Goal: Information Seeking & Learning: Learn about a topic

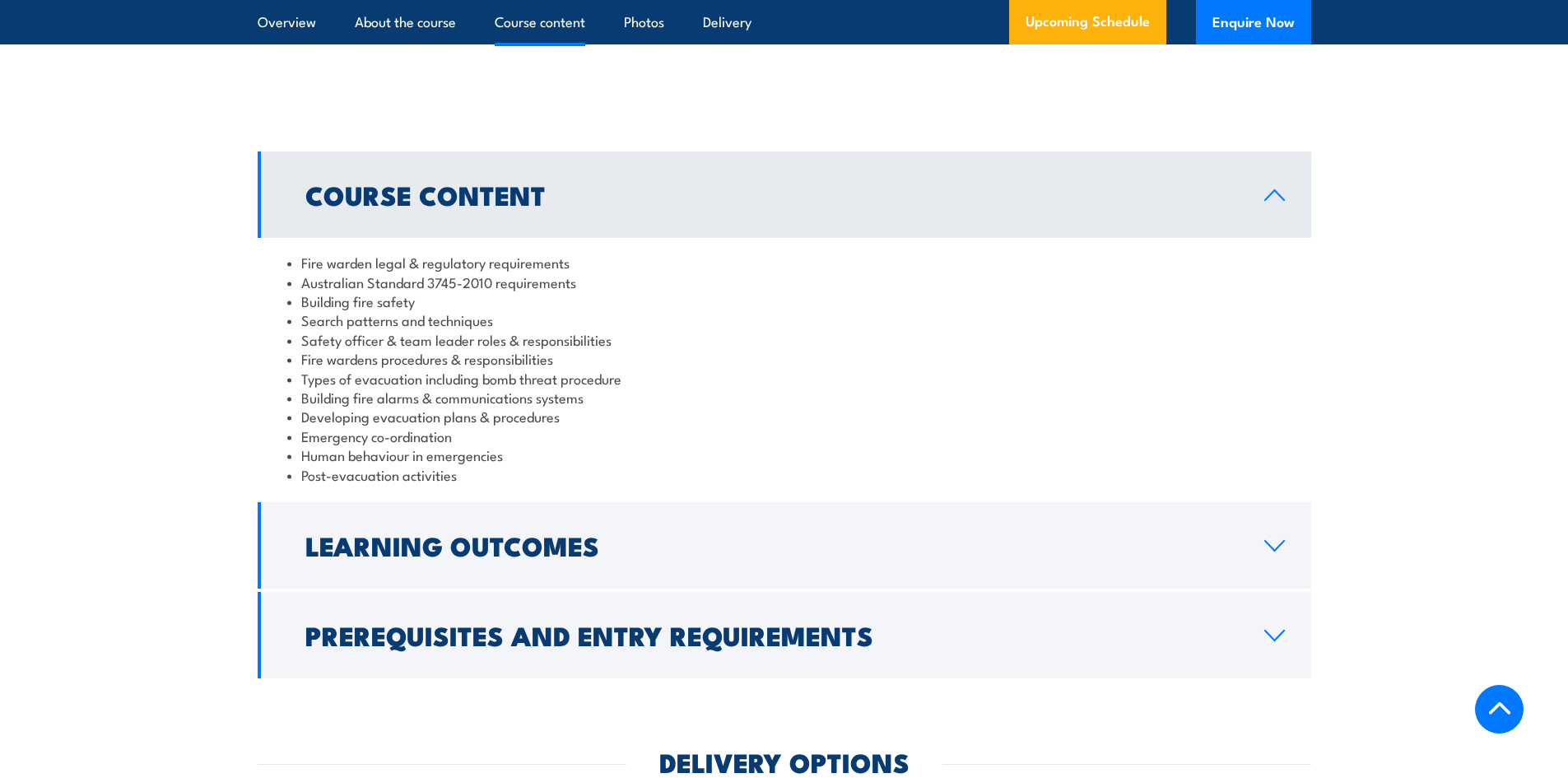
scroll to position [1564, 0]
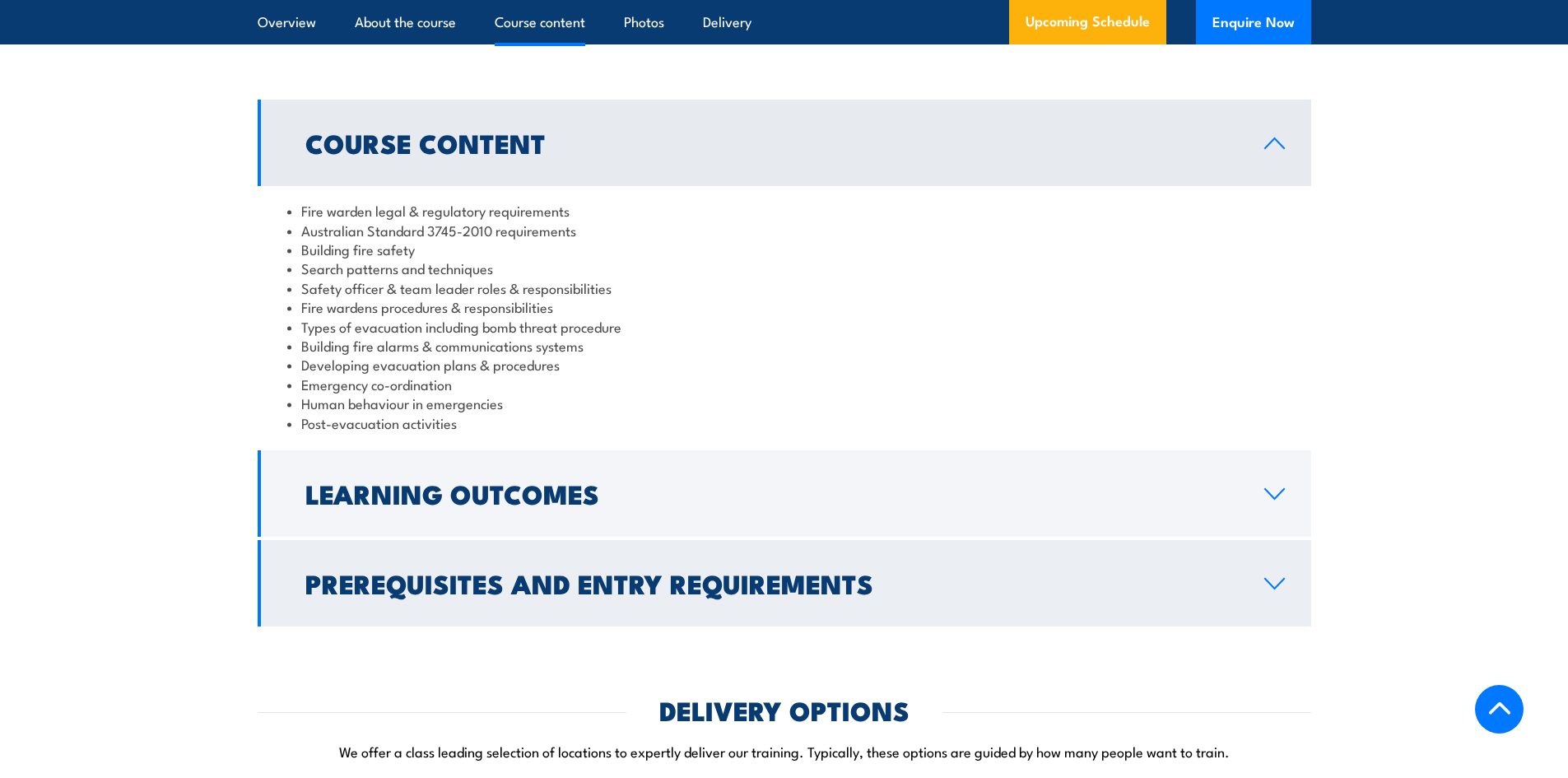
click at [522, 505] on h2 "Learning Outcomes" at bounding box center [771, 493] width 933 height 23
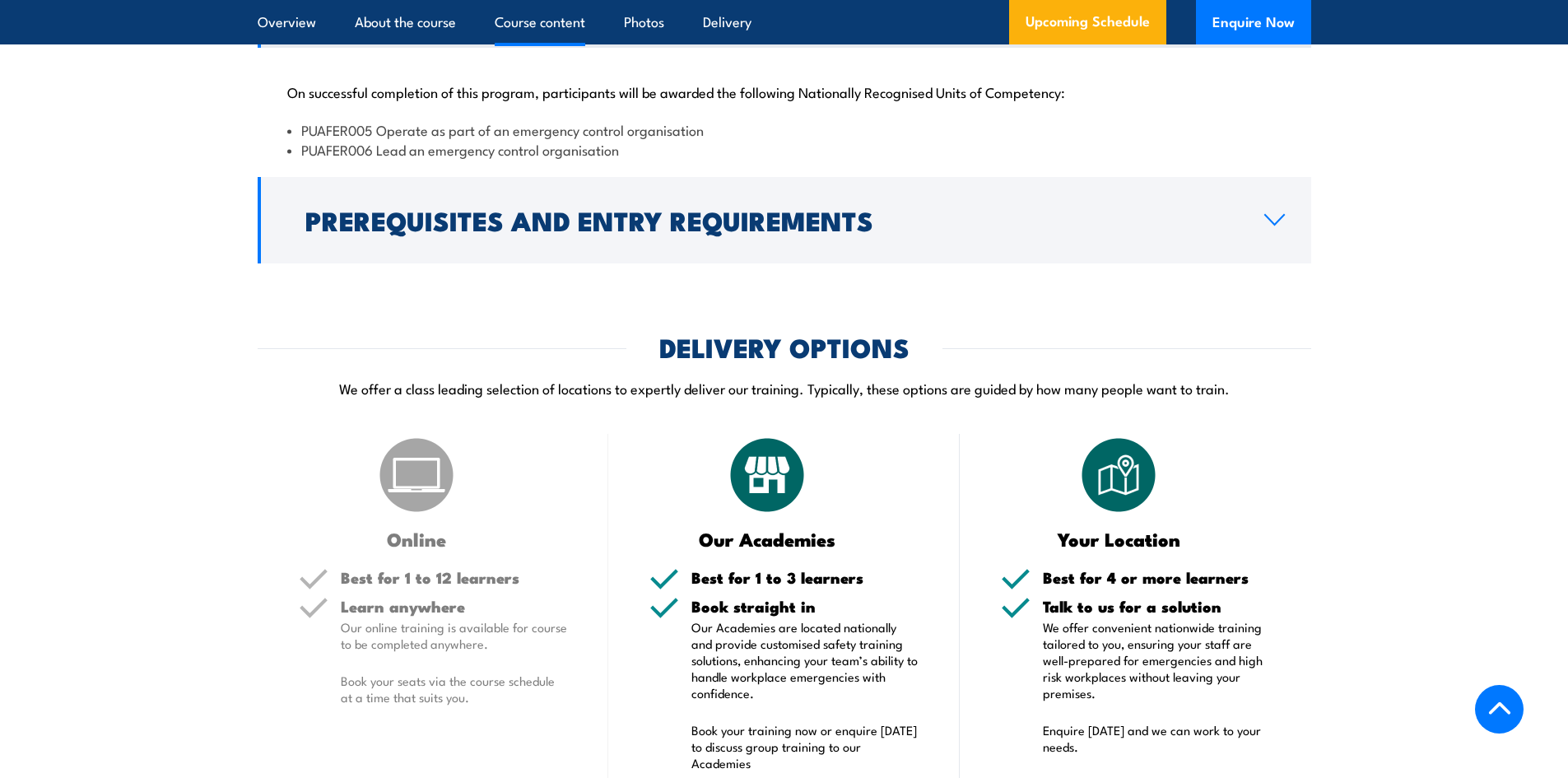
scroll to position [1811, 0]
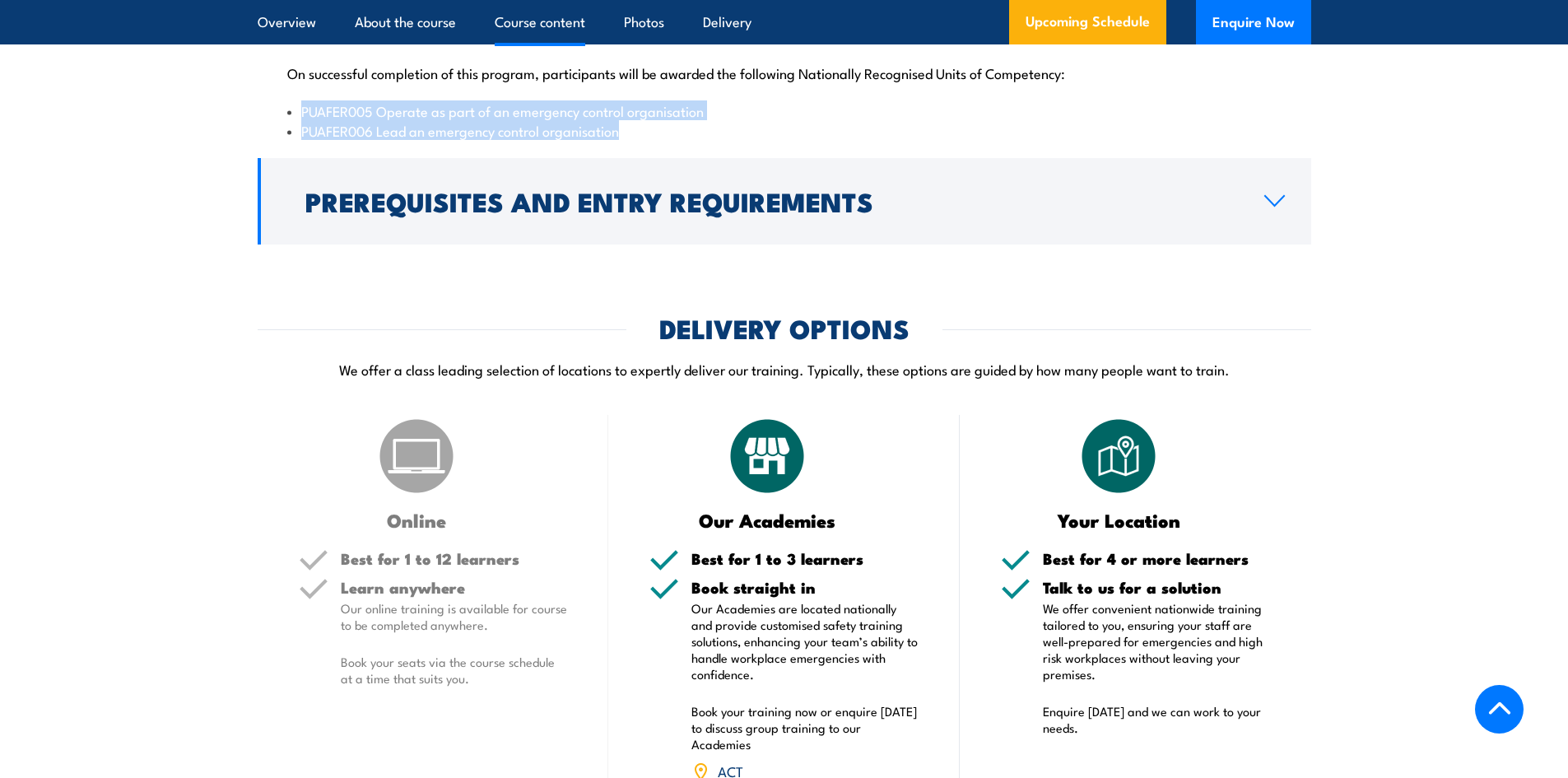
drag, startPoint x: 653, startPoint y: 152, endPoint x: 285, endPoint y: 129, distance: 368.7
click at [285, 129] on div "On successful completion of this program, participants will be awarded the foll…" at bounding box center [784, 92] width 1054 height 126
click at [785, 140] on li "PUAFER006 Lead an emergency control organisation" at bounding box center [784, 131] width 994 height 19
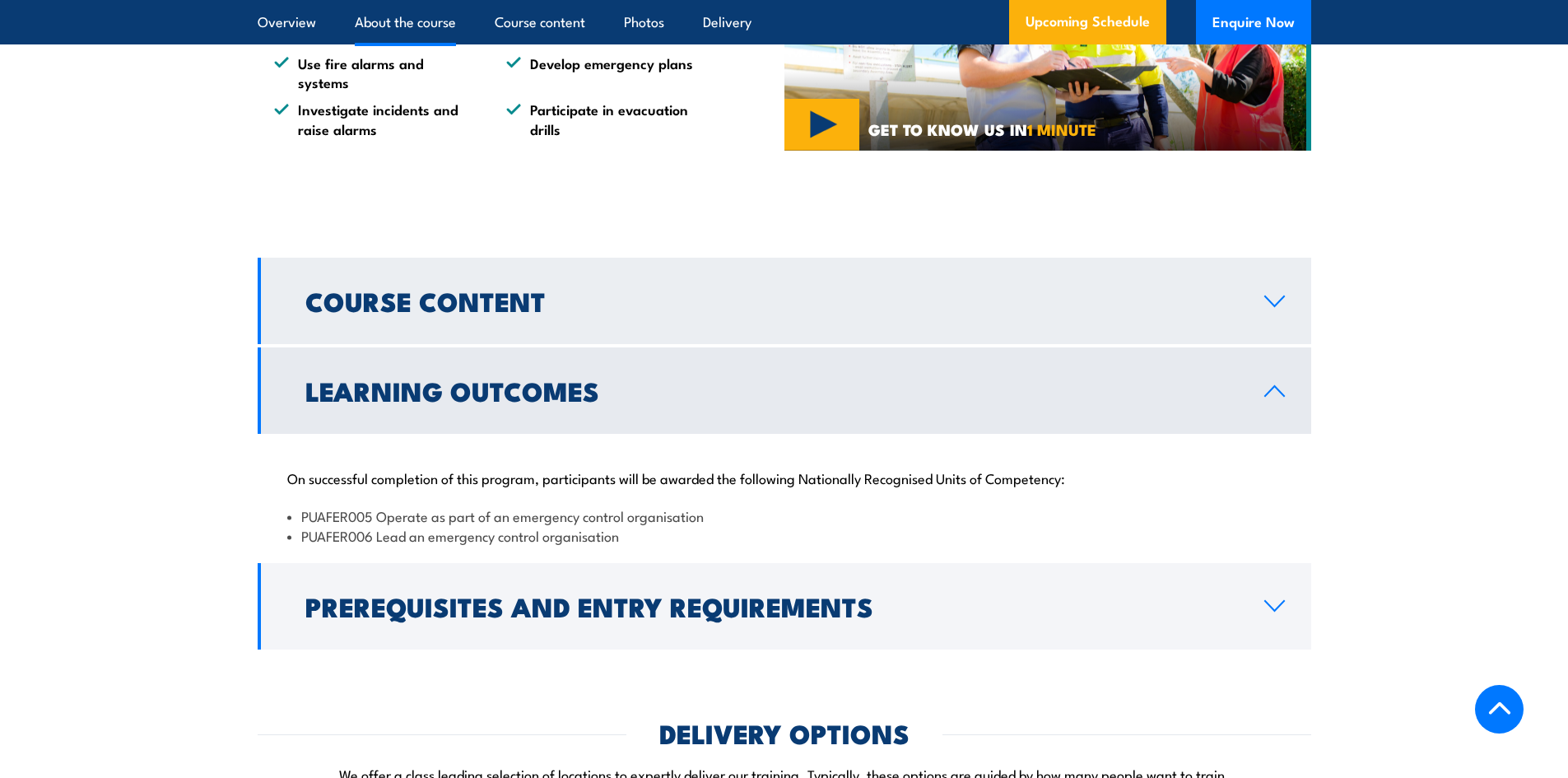
scroll to position [1400, 0]
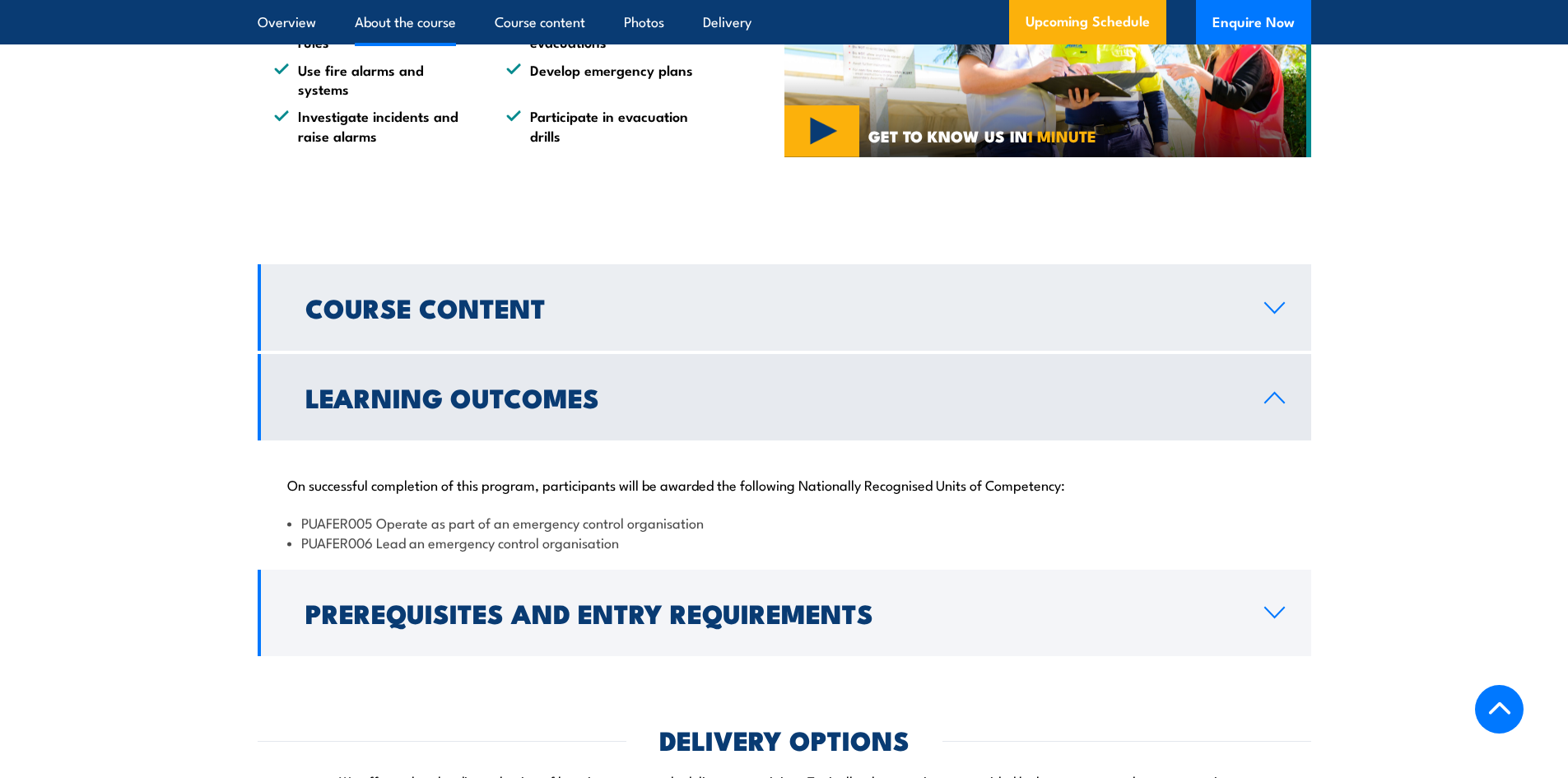
click at [446, 319] on h2 "Course Content" at bounding box center [771, 307] width 933 height 23
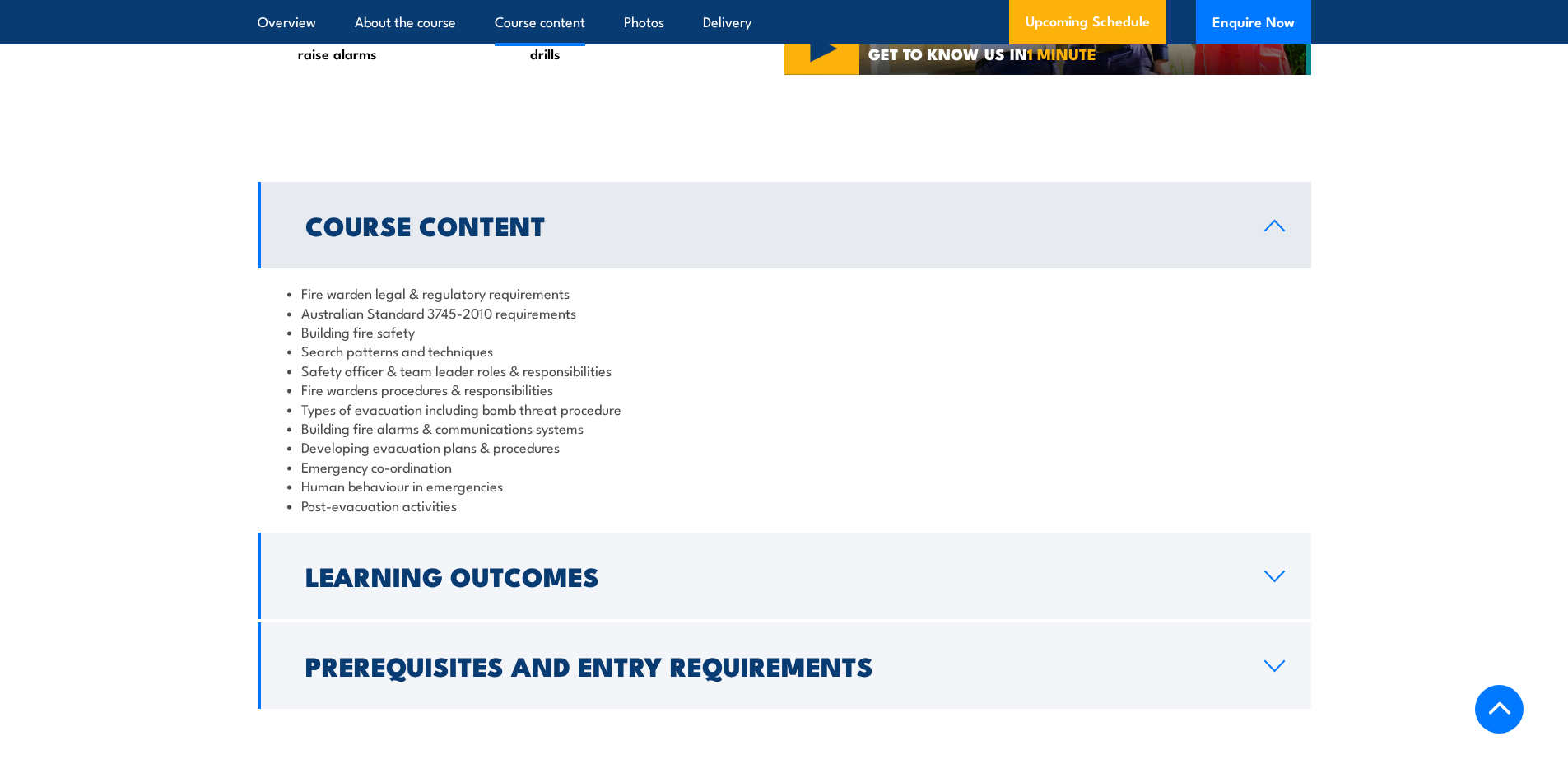
scroll to position [1564, 0]
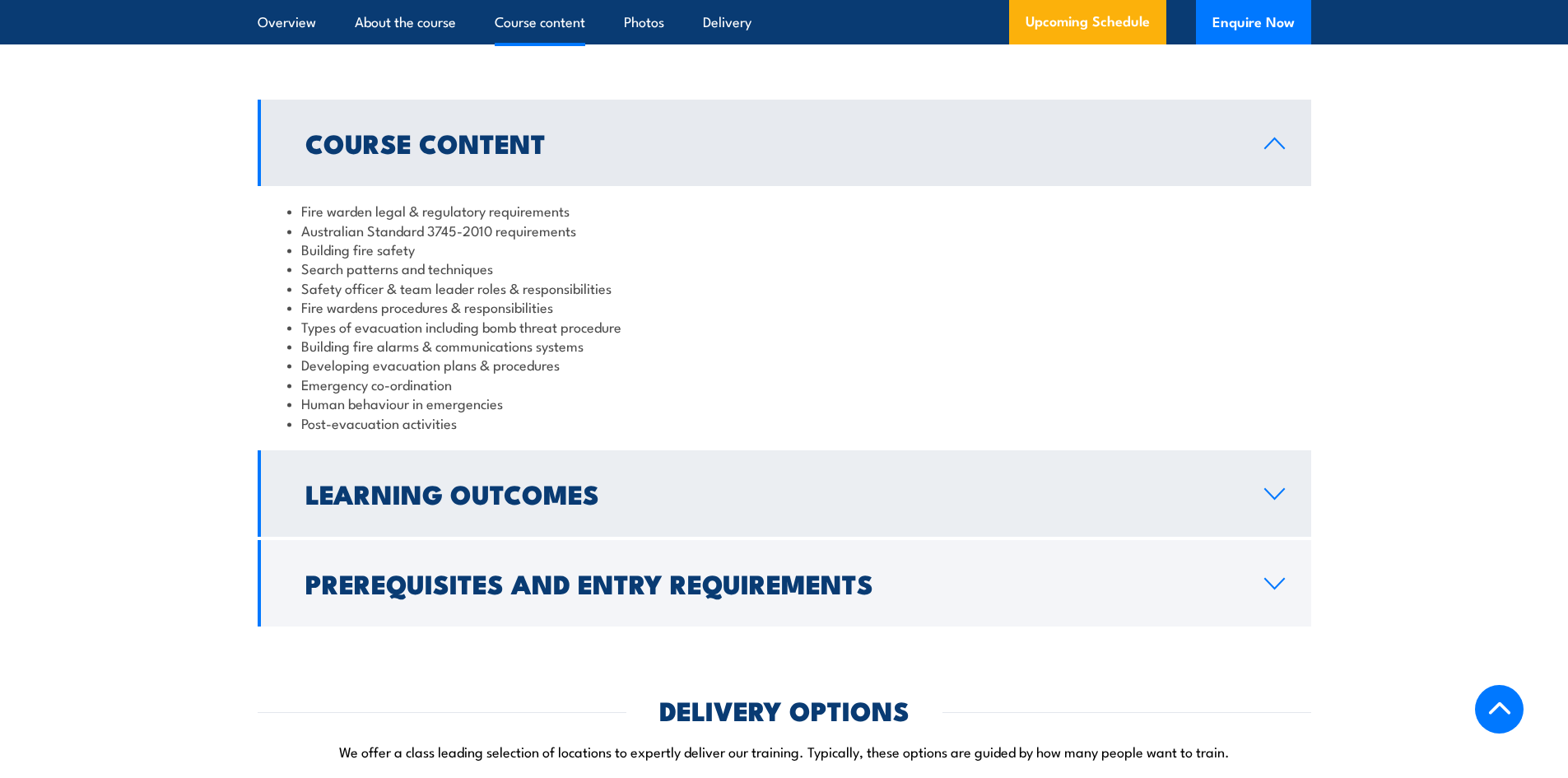
click at [489, 502] on h2 "Learning Outcomes" at bounding box center [771, 493] width 933 height 23
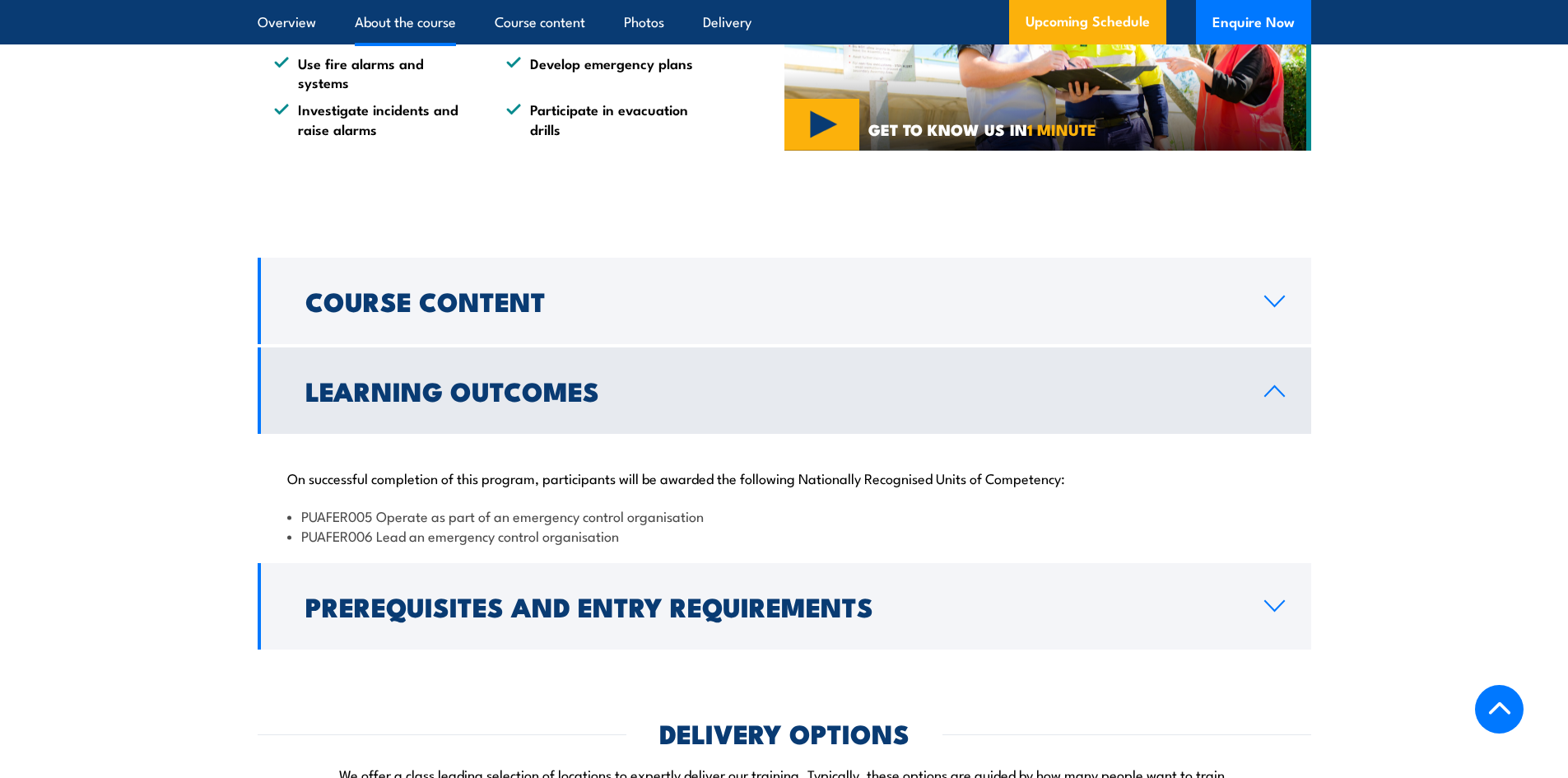
scroll to position [1400, 0]
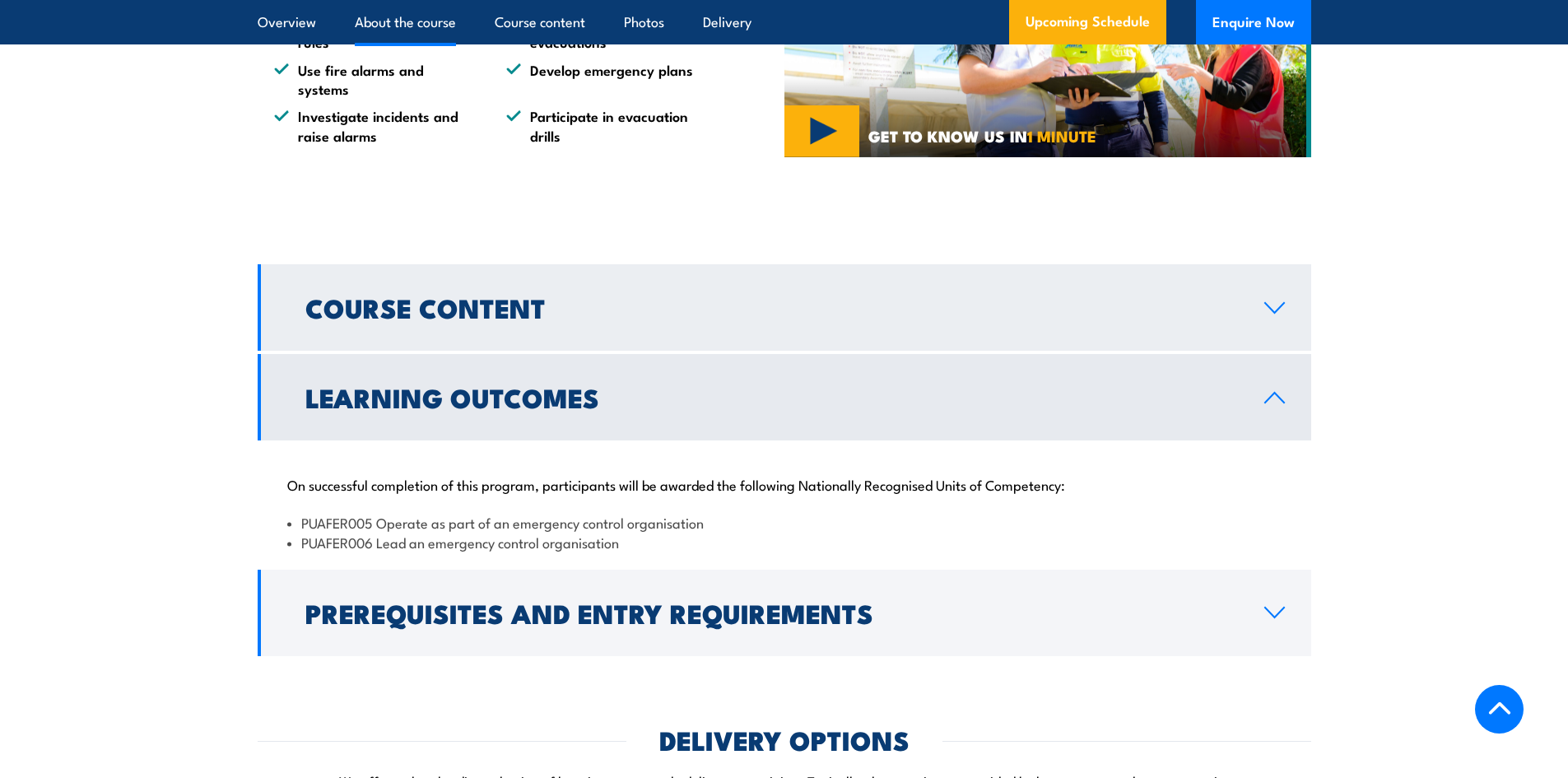
click at [588, 312] on link "Course Content" at bounding box center [784, 307] width 1054 height 86
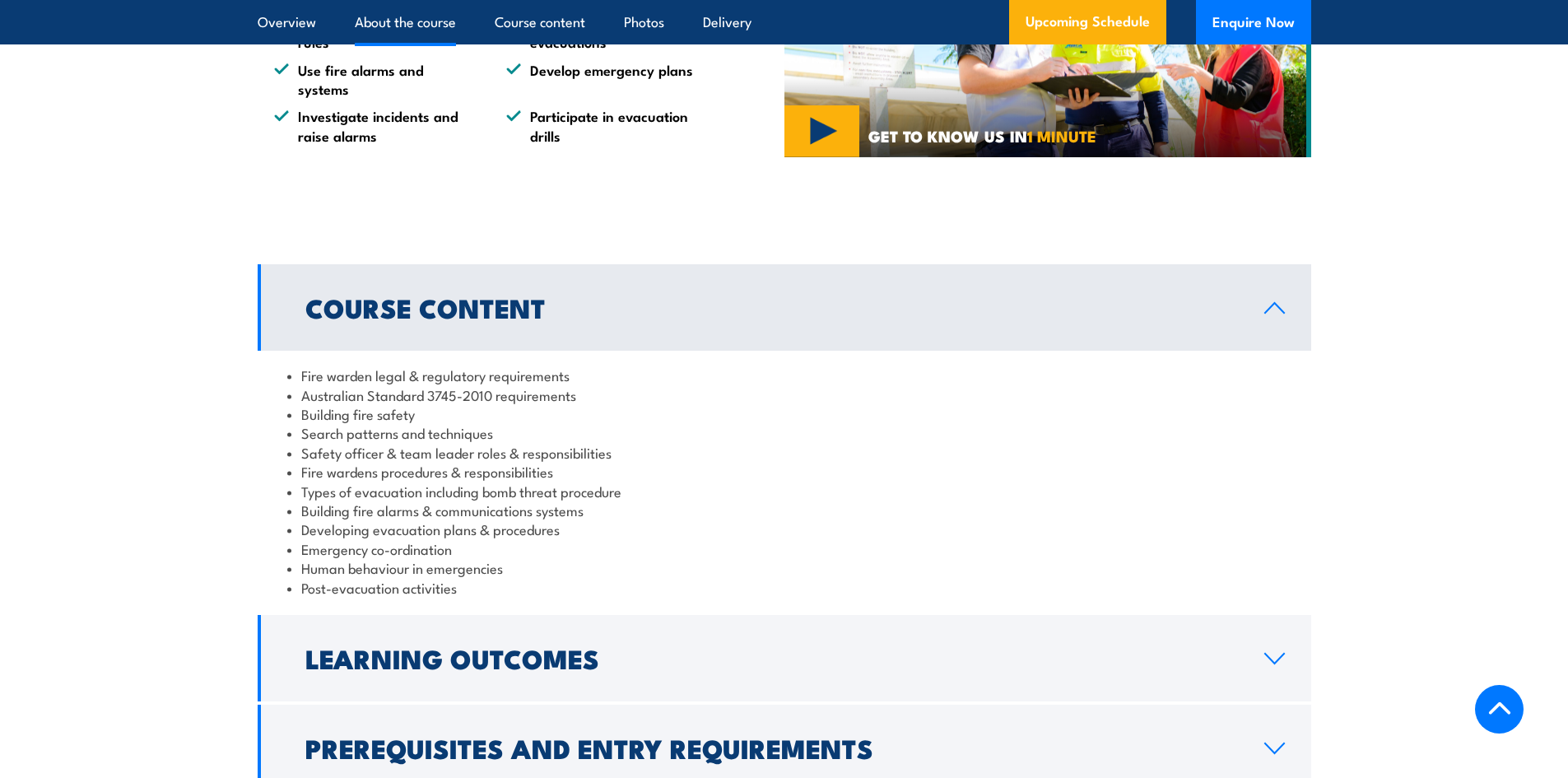
drag, startPoint x: 720, startPoint y: 349, endPoint x: 699, endPoint y: 322, distance: 34.2
click at [717, 348] on link "Course Content" at bounding box center [784, 307] width 1054 height 86
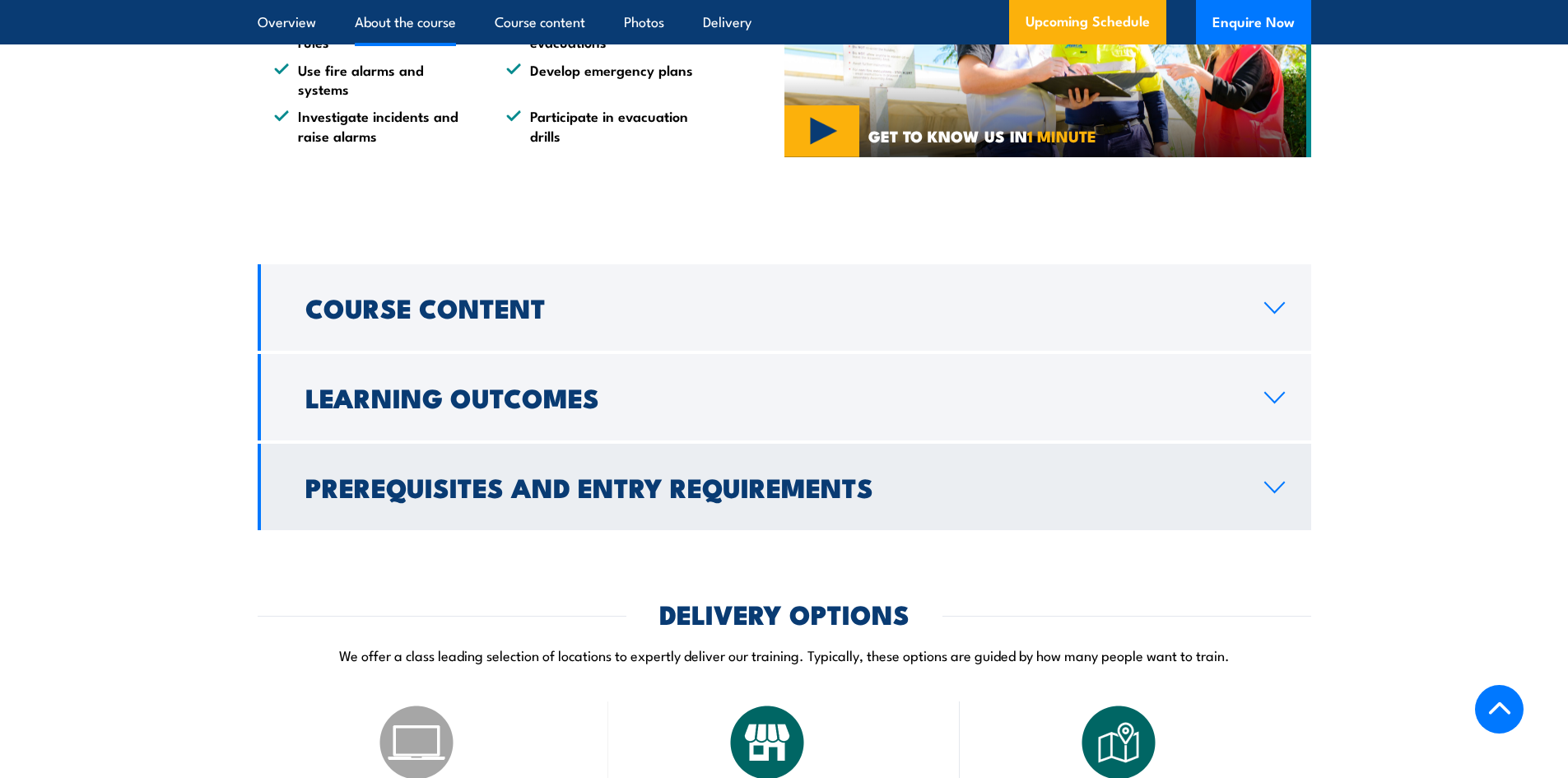
click at [628, 463] on link "Prerequisites and Entry Requirements" at bounding box center [784, 486] width 1054 height 86
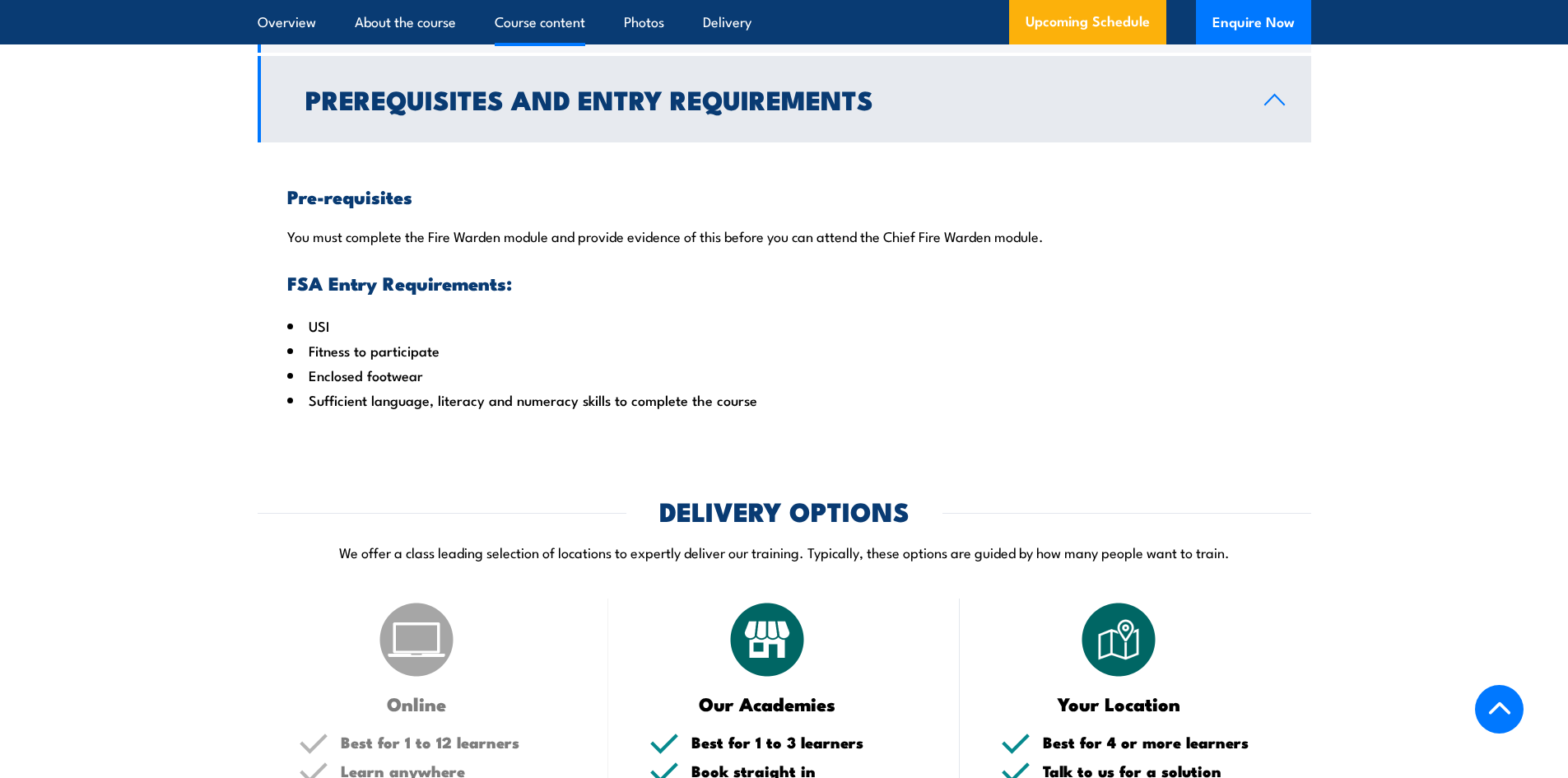
scroll to position [1811, 0]
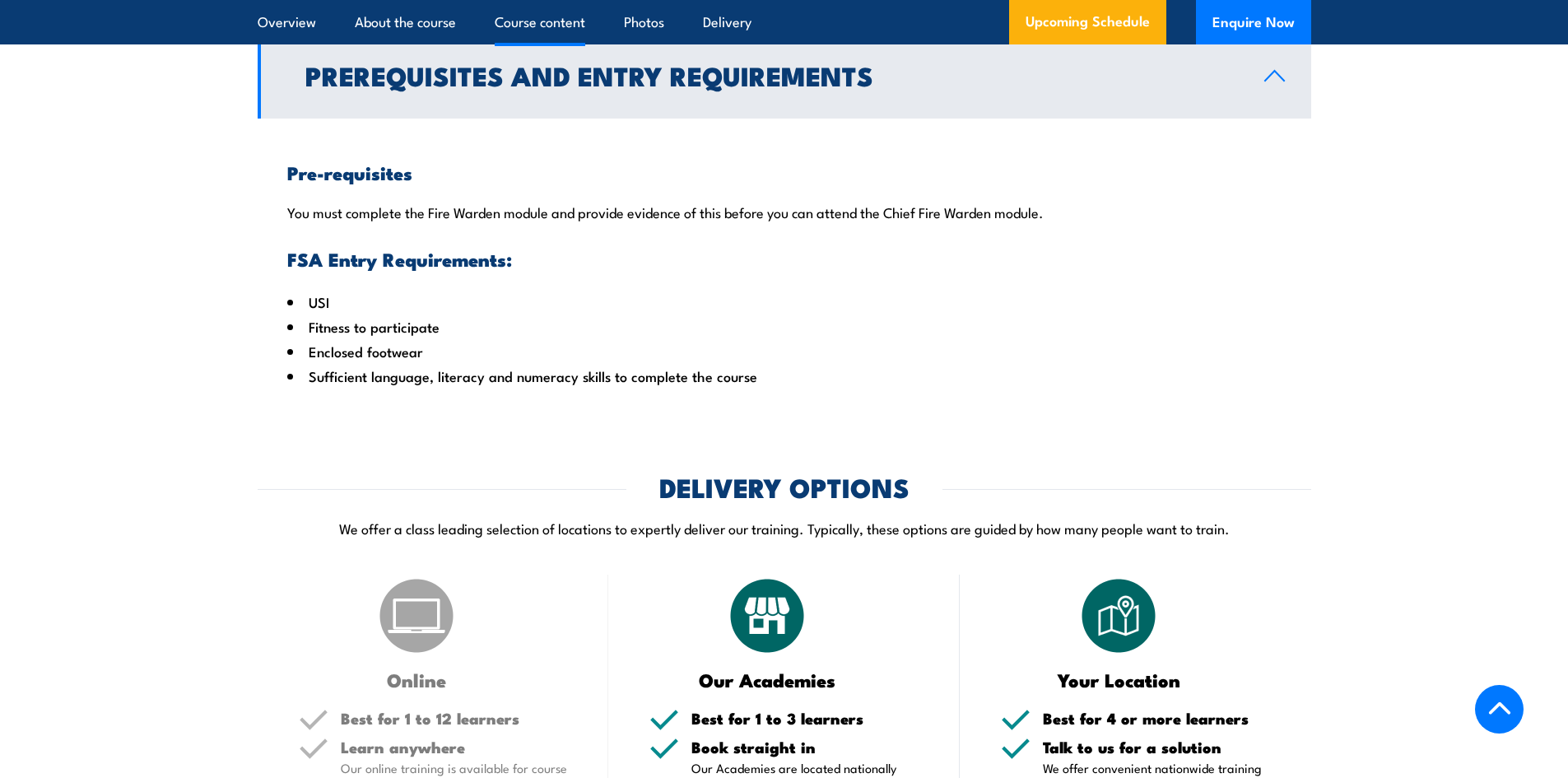
click at [523, 364] on li "Enclosed footwear" at bounding box center [784, 351] width 994 height 24
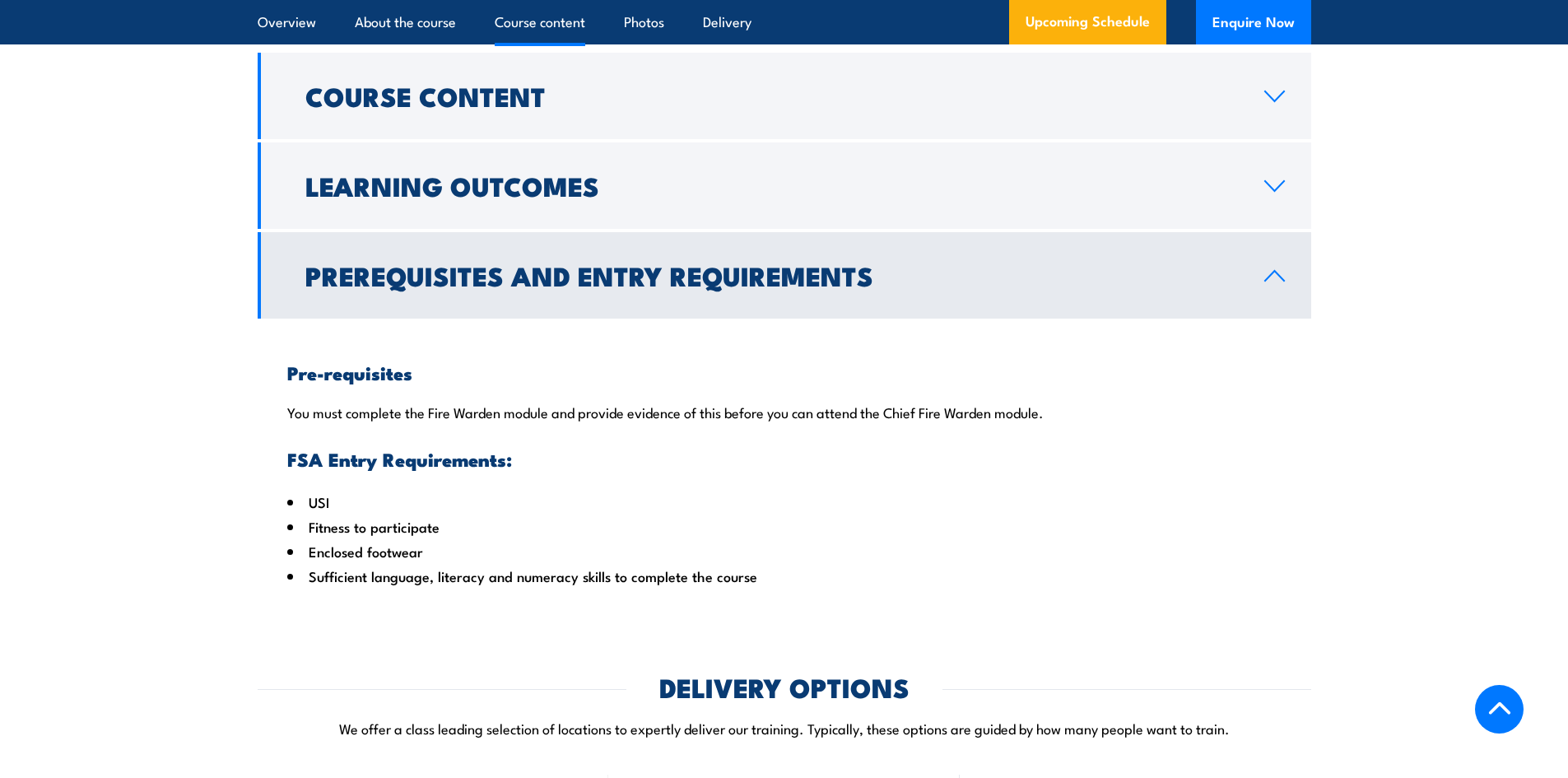
scroll to position [1564, 0]
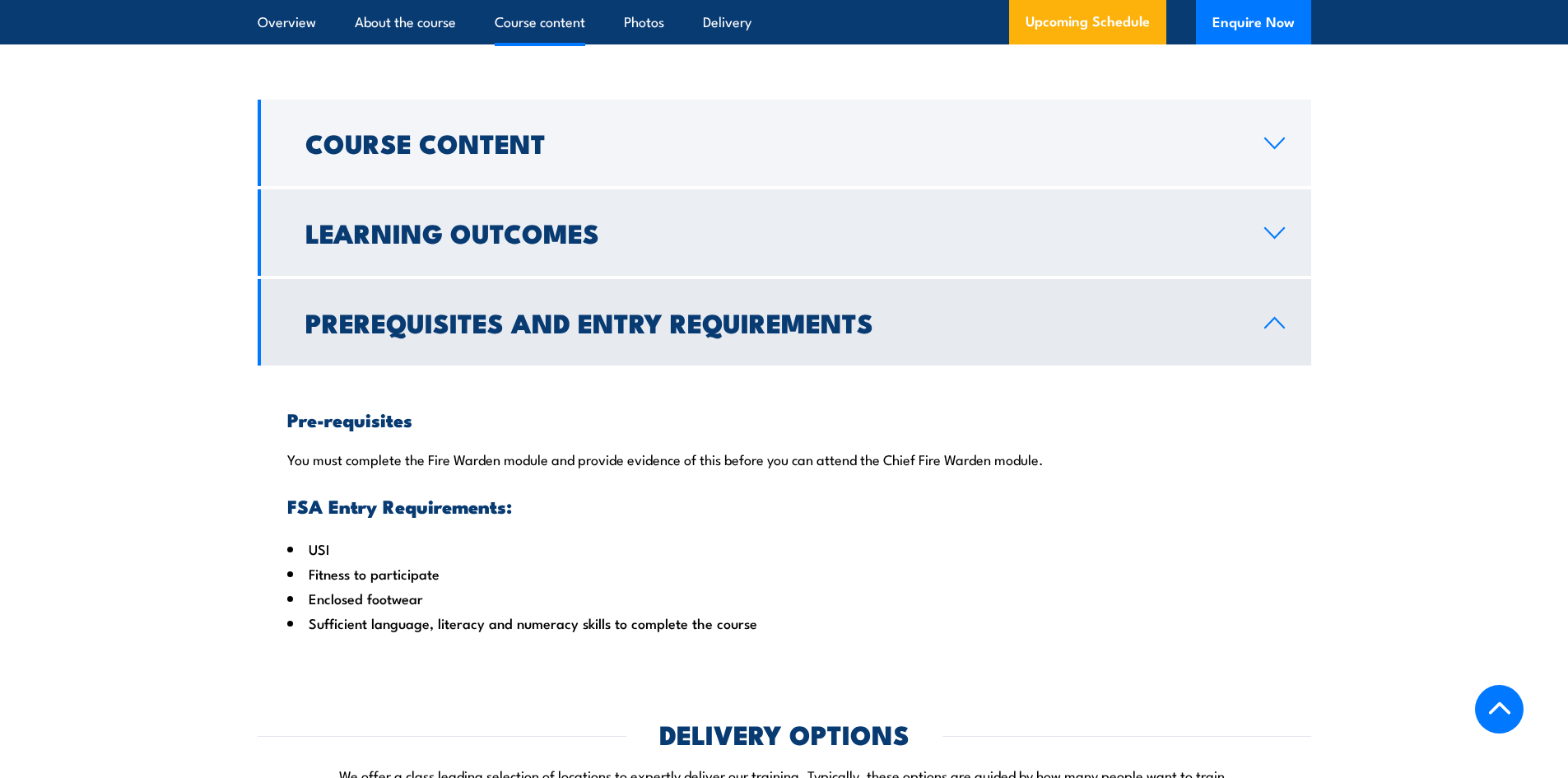
click at [542, 244] on h2 "Learning Outcomes" at bounding box center [771, 233] width 933 height 23
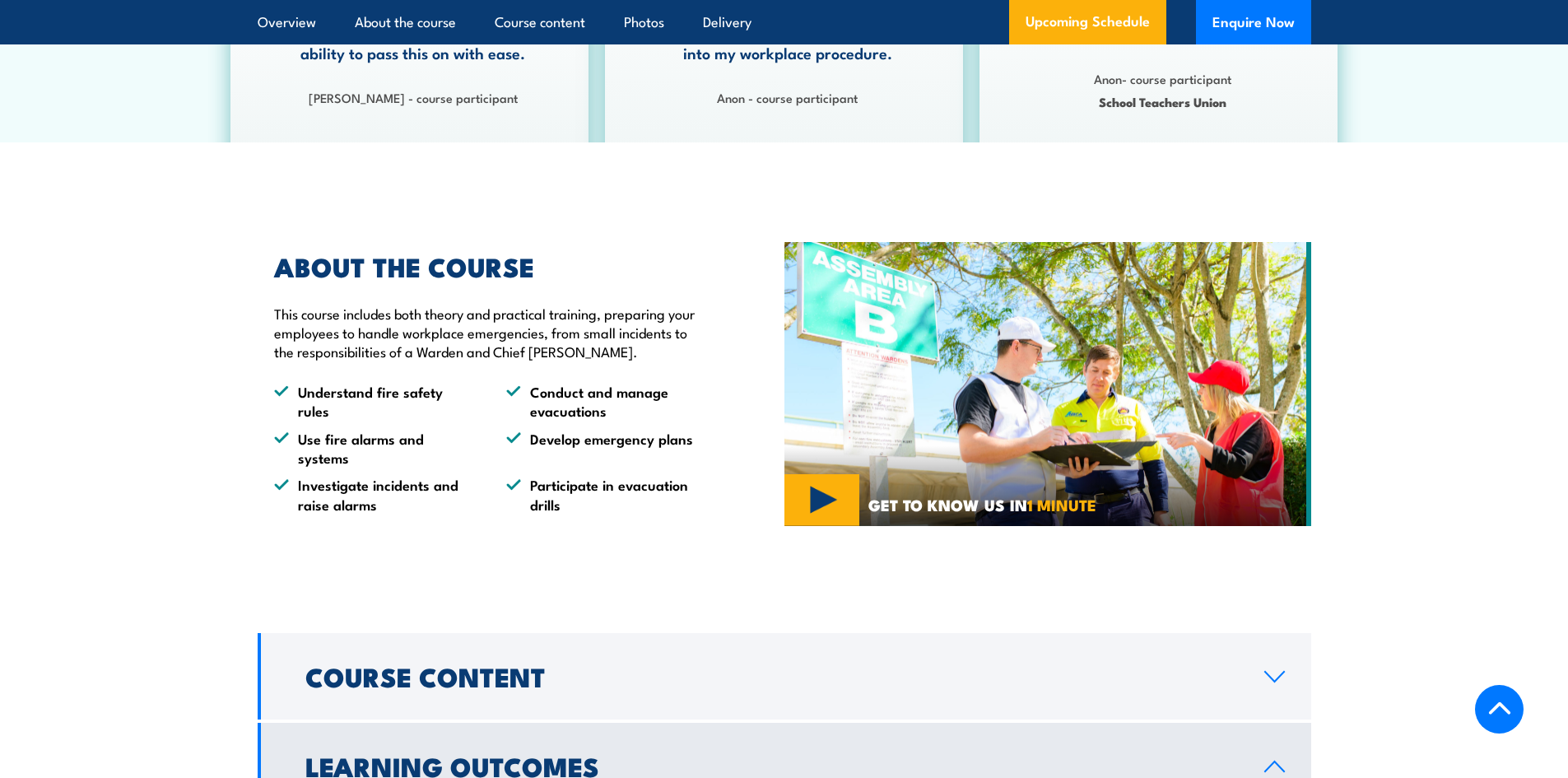
scroll to position [1071, 0]
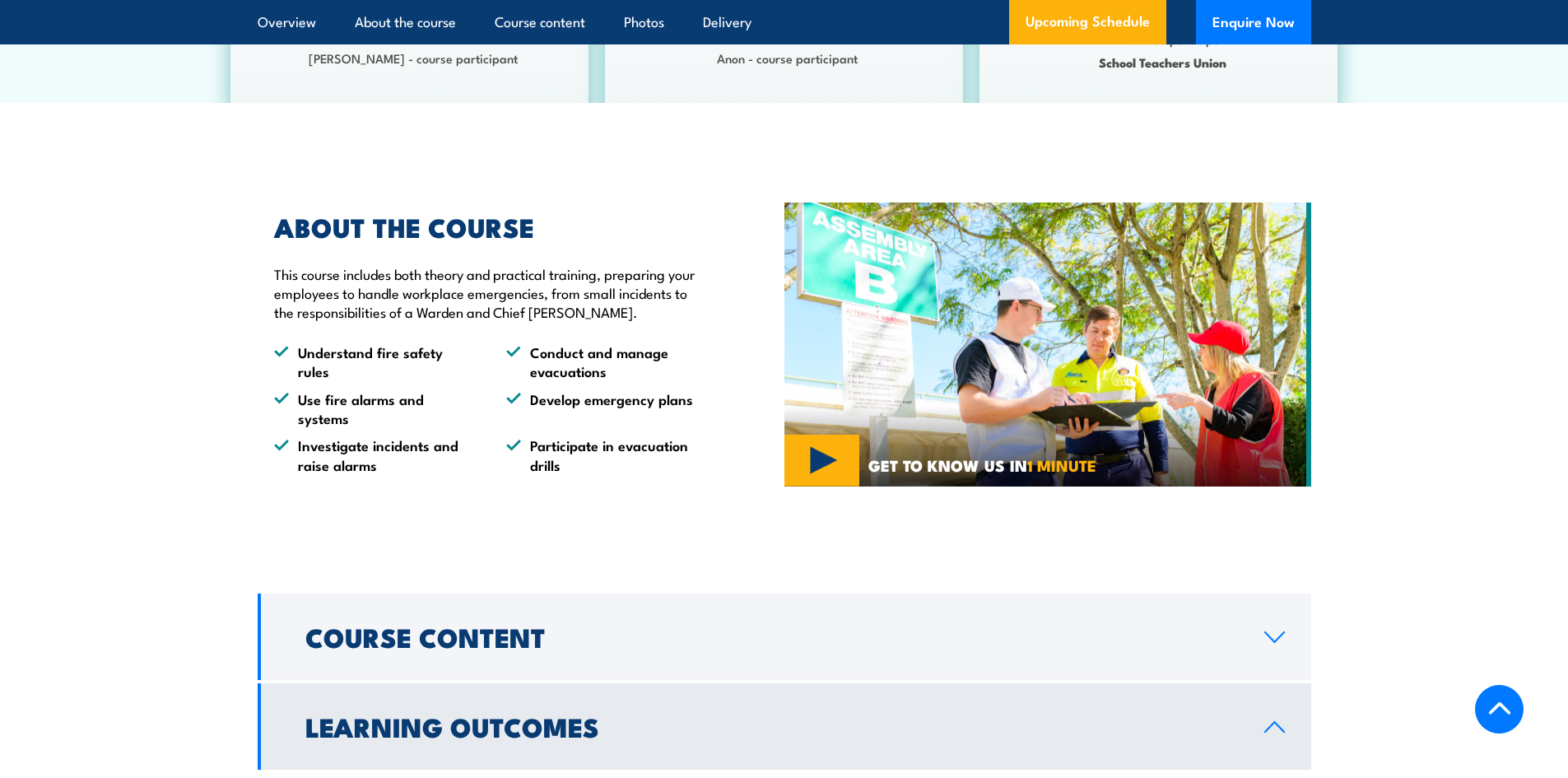
click at [471, 507] on div "ABOUT THE COURSE This course includes both theory and practical training, prepa…" at bounding box center [521, 344] width 527 height 342
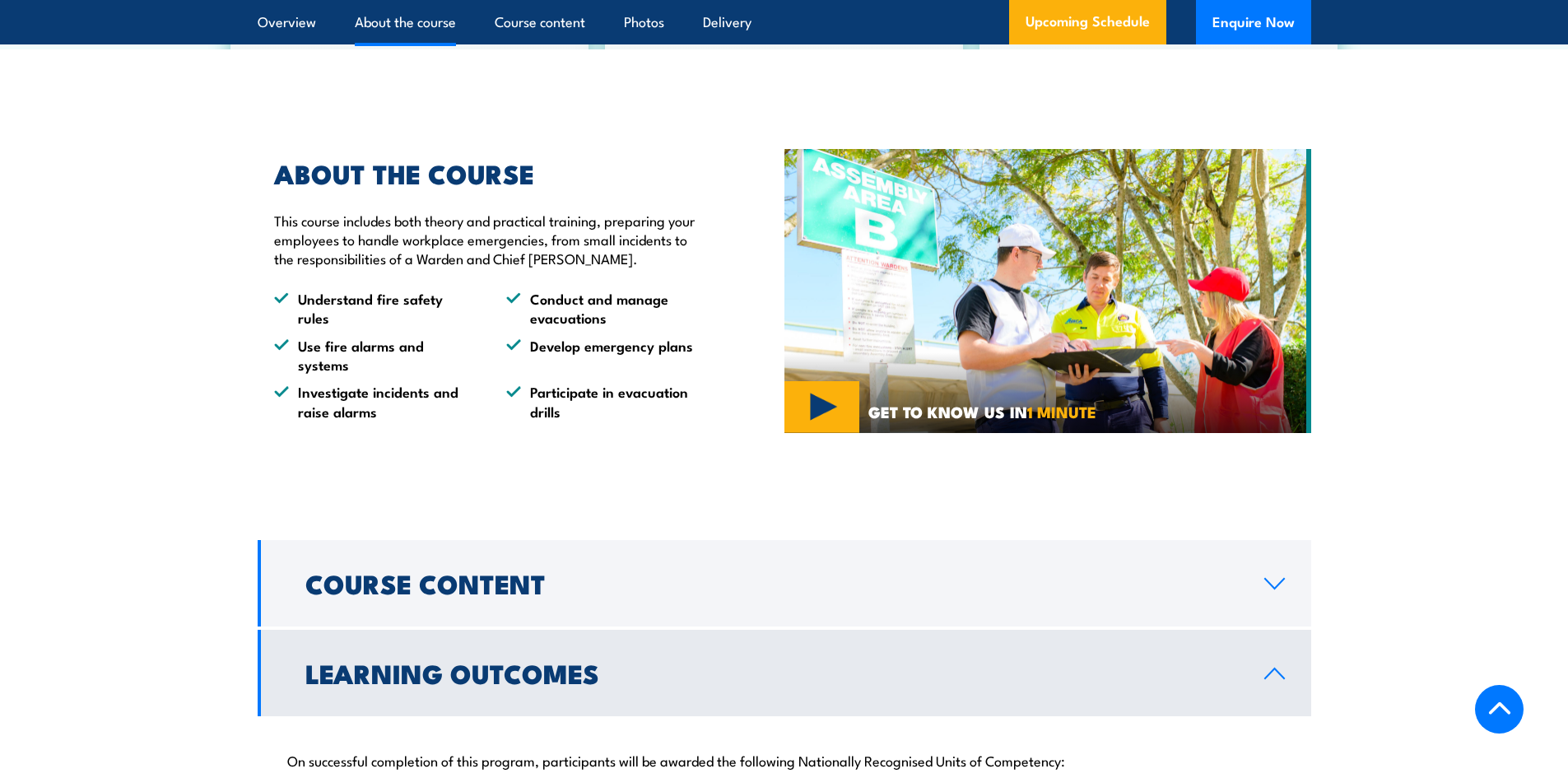
scroll to position [1153, 0]
